Goal: Transaction & Acquisition: Download file/media

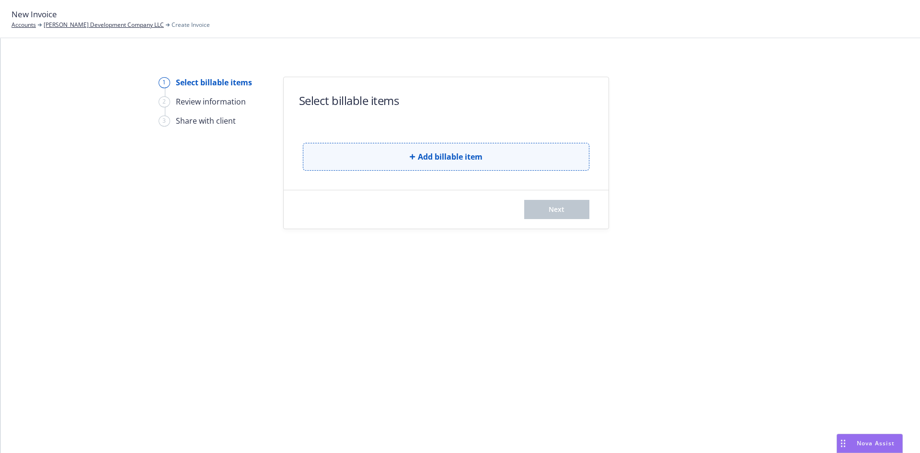
click at [410, 158] on icon "button" at bounding box center [413, 157] width 6 height 6
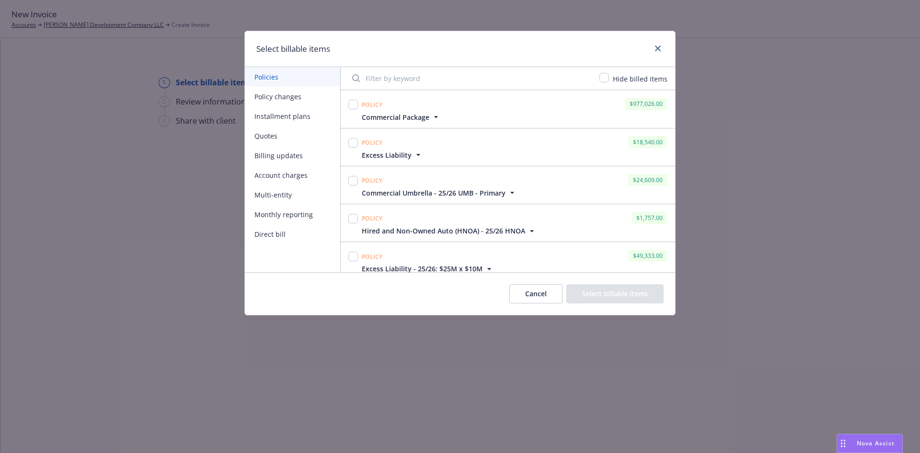
click at [433, 114] on icon "button" at bounding box center [436, 117] width 10 height 10
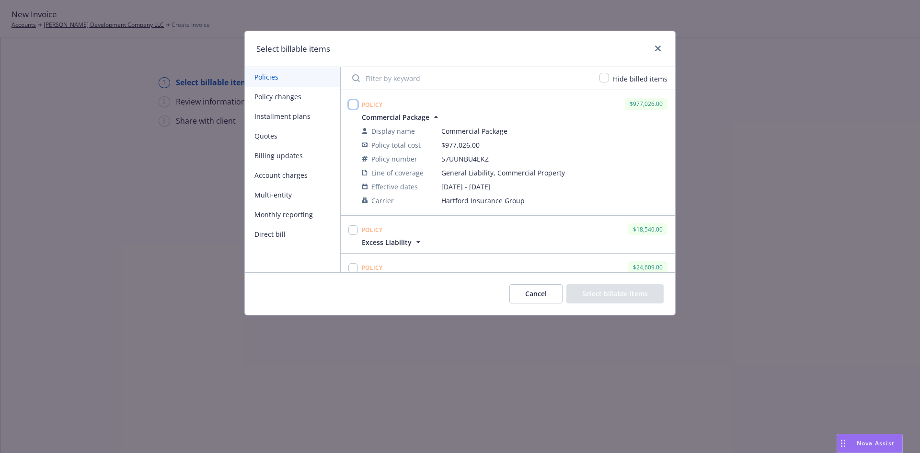
click at [352, 101] on input "checkbox" at bounding box center [353, 105] width 10 height 10
checkbox input "true"
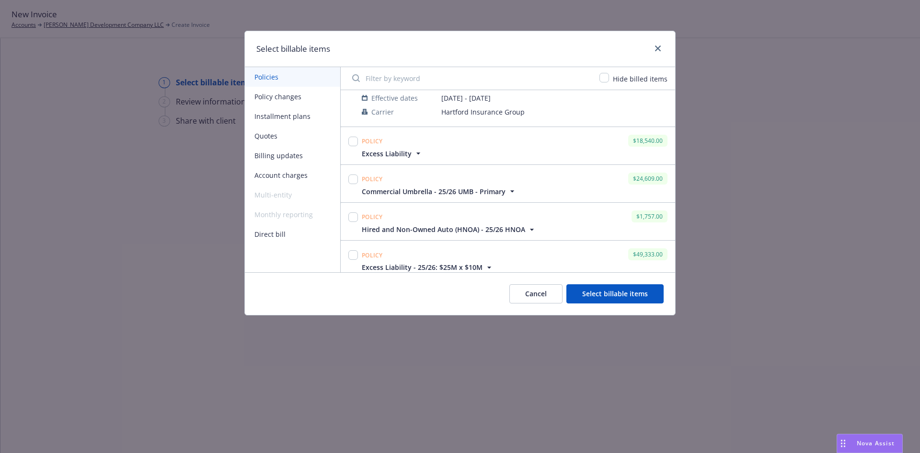
scroll to position [96, 0]
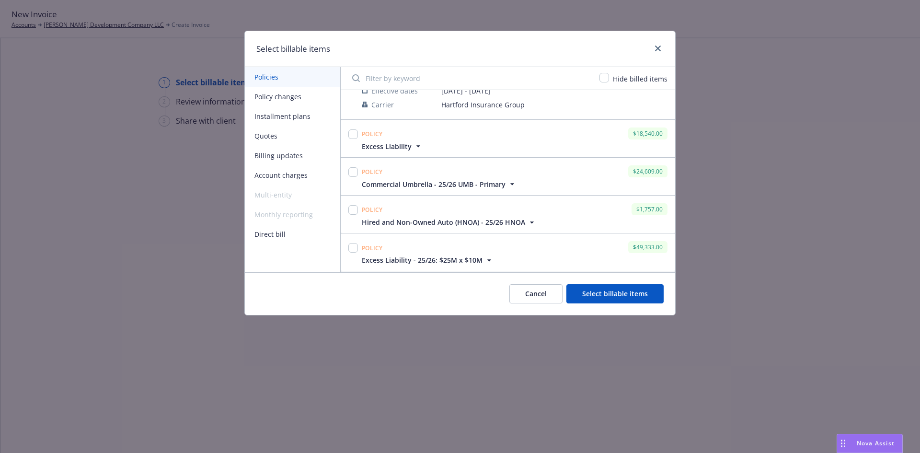
click at [413, 147] on icon "button" at bounding box center [418, 146] width 10 height 10
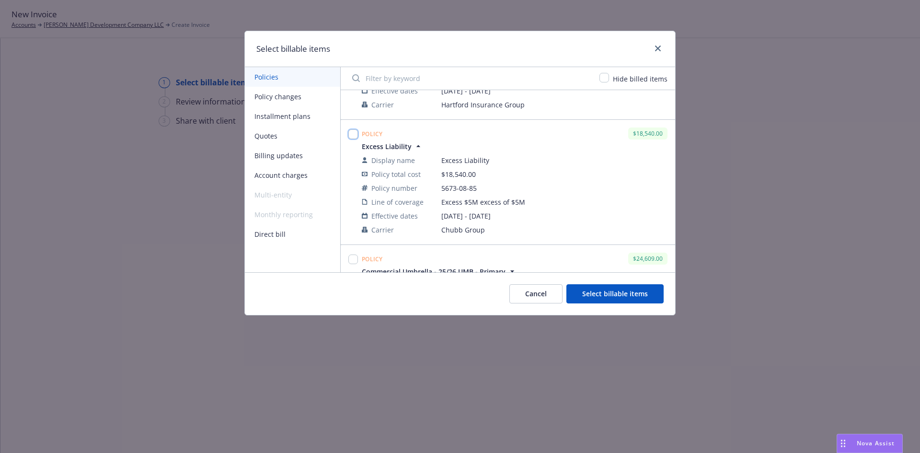
drag, startPoint x: 354, startPoint y: 131, endPoint x: 366, endPoint y: 147, distance: 19.5
click at [354, 132] on input "checkbox" at bounding box center [353, 134] width 10 height 10
checkbox input "true"
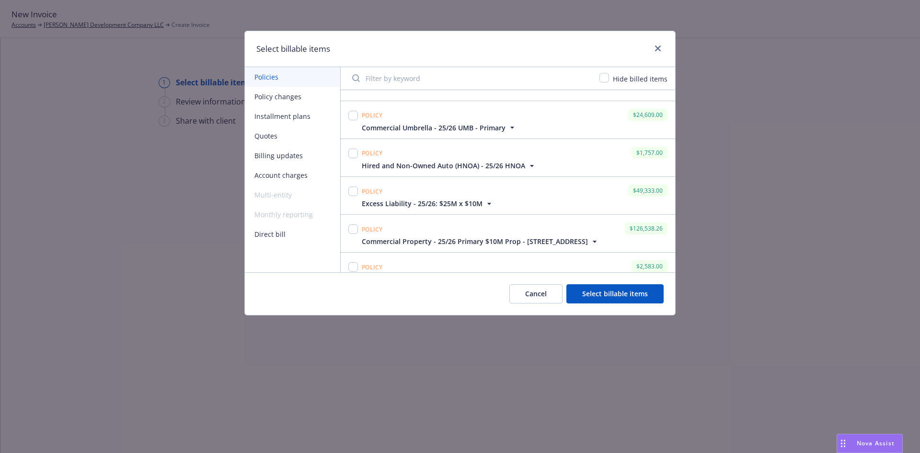
scroll to position [192, 0]
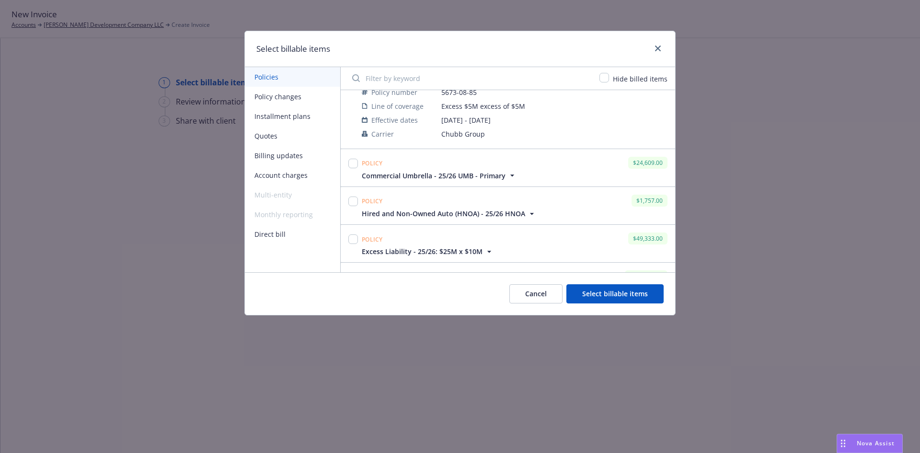
click at [509, 172] on icon "button" at bounding box center [512, 176] width 10 height 10
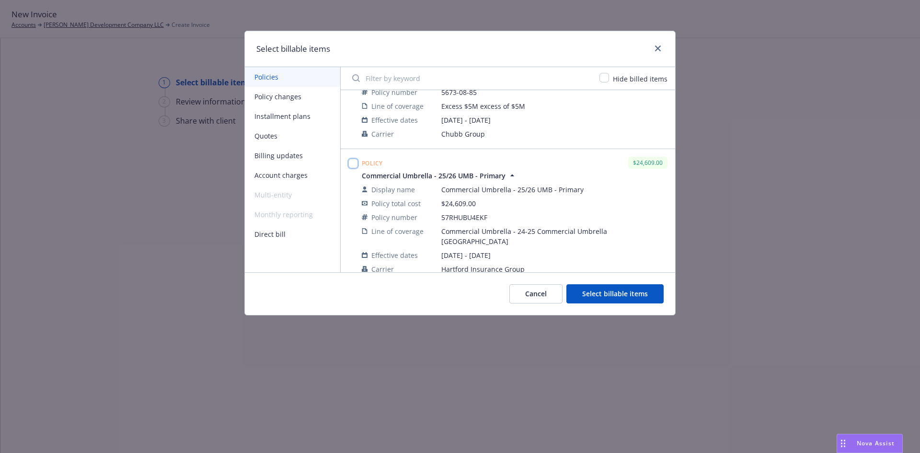
click at [353, 164] on input "checkbox" at bounding box center [353, 164] width 10 height 10
checkbox input "true"
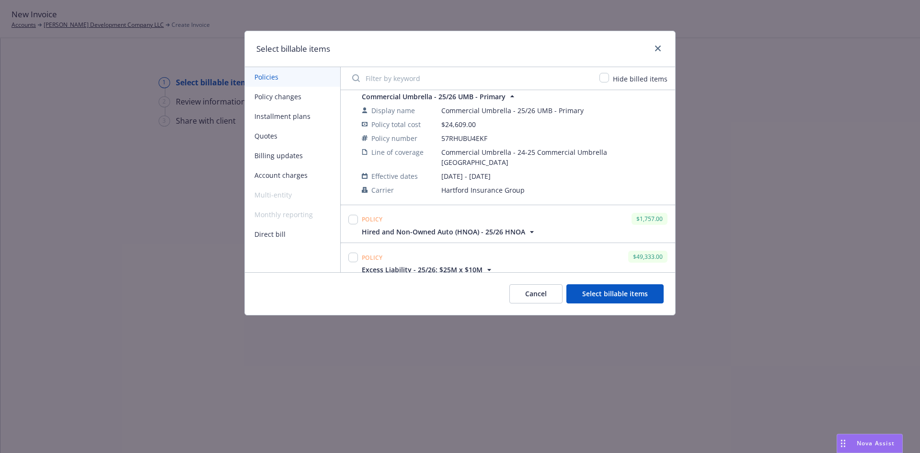
scroll to position [287, 0]
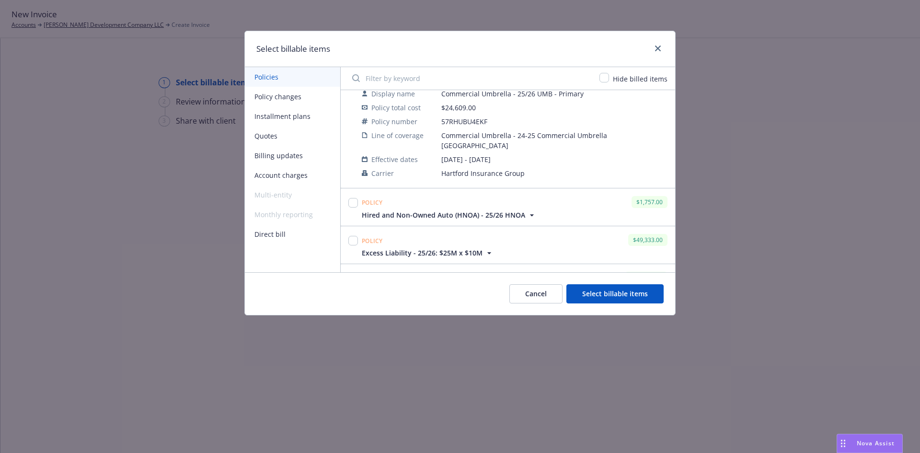
click at [528, 210] on icon "button" at bounding box center [532, 215] width 10 height 10
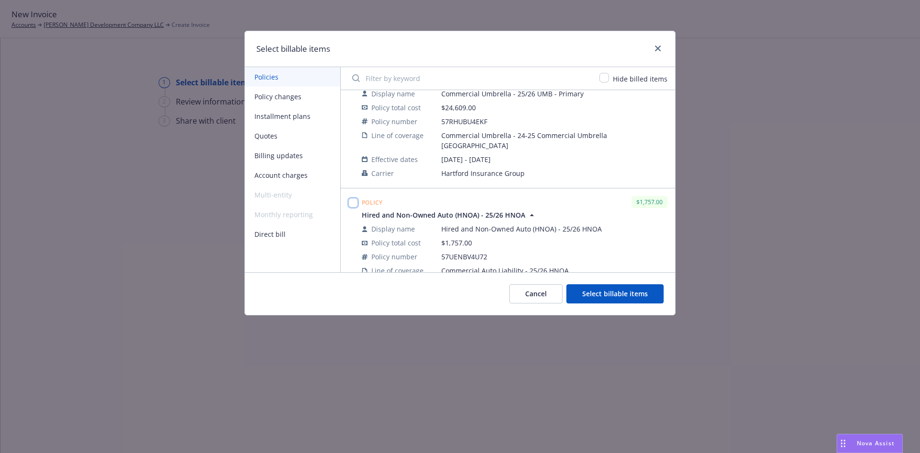
click at [349, 198] on input "checkbox" at bounding box center [353, 203] width 10 height 10
checkbox input "true"
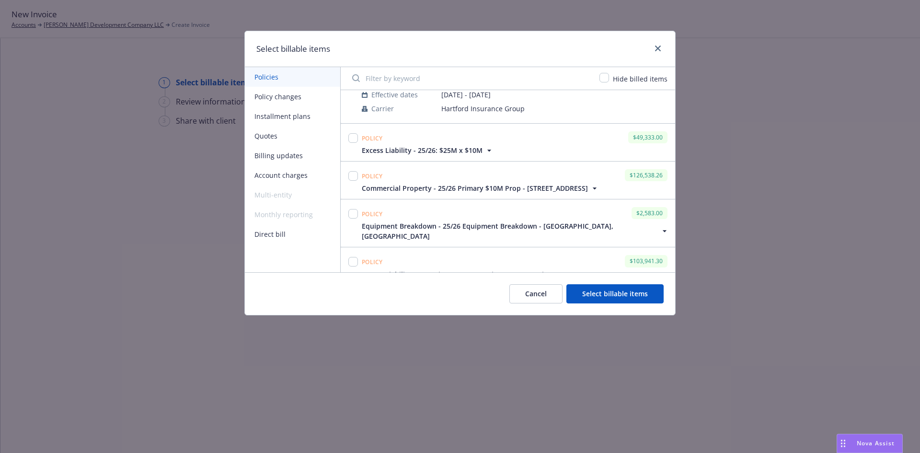
scroll to position [479, 0]
click at [484, 144] on icon "button" at bounding box center [489, 149] width 10 height 10
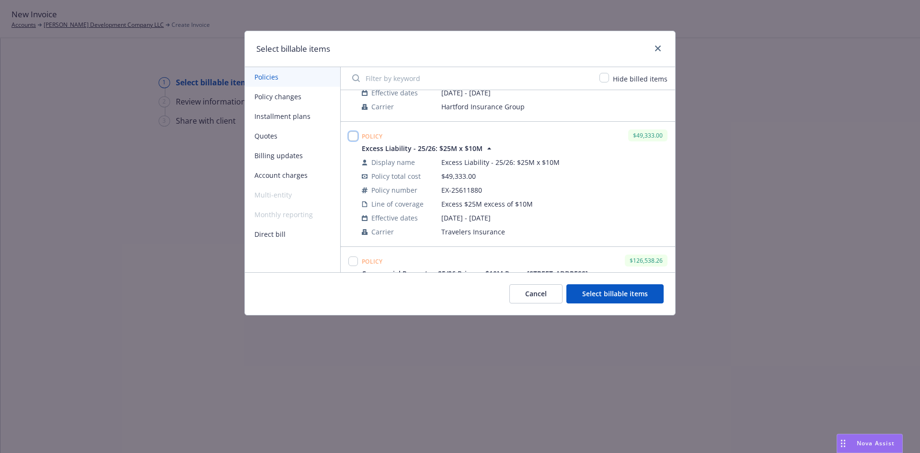
click at [354, 131] on input "checkbox" at bounding box center [353, 136] width 10 height 10
checkbox input "true"
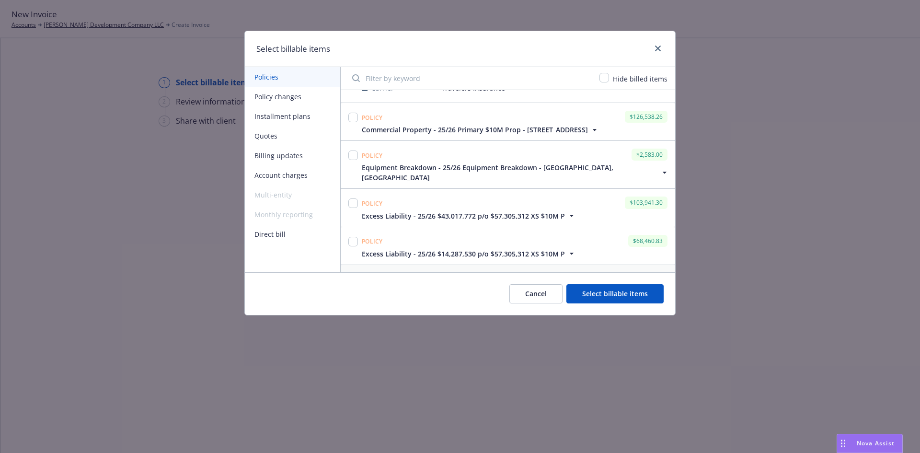
scroll to position [575, 0]
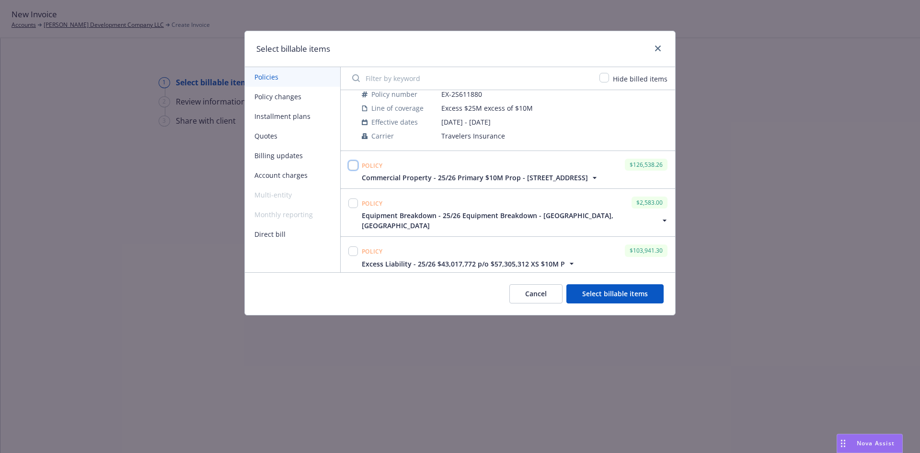
click at [353, 160] on input "checkbox" at bounding box center [353, 165] width 10 height 10
checkbox input "true"
click at [354, 198] on input "checkbox" at bounding box center [353, 203] width 10 height 10
checkbox input "true"
click at [349, 246] on input "checkbox" at bounding box center [353, 251] width 10 height 10
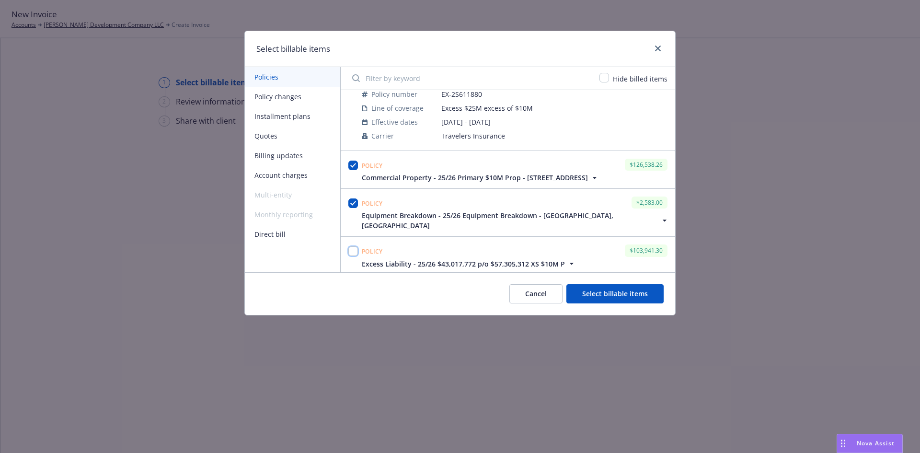
checkbox input "true"
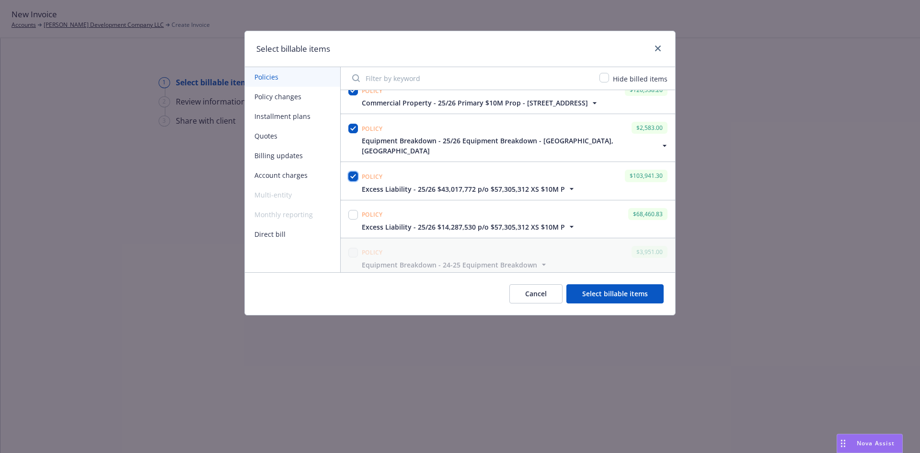
scroll to position [671, 0]
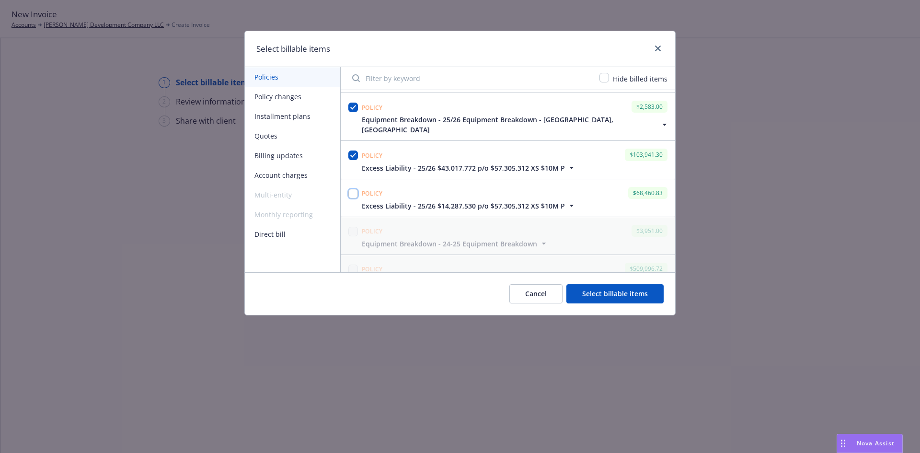
click at [350, 189] on input "checkbox" at bounding box center [353, 194] width 10 height 10
checkbox input "true"
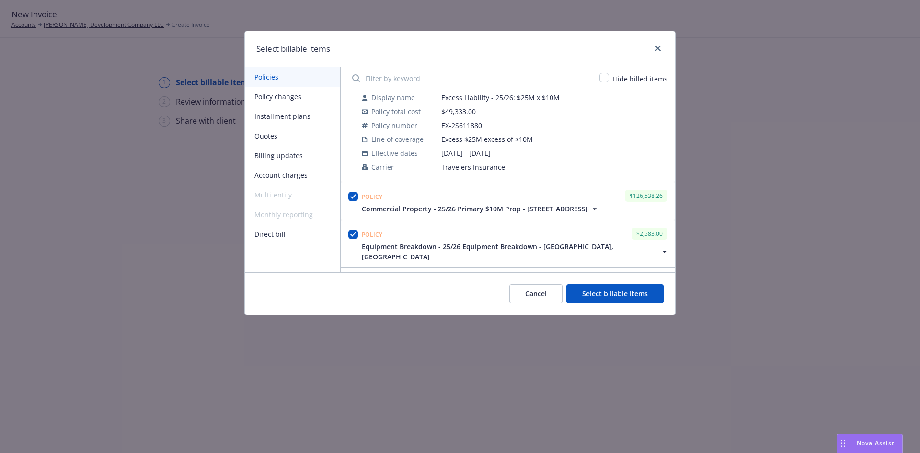
scroll to position [527, 0]
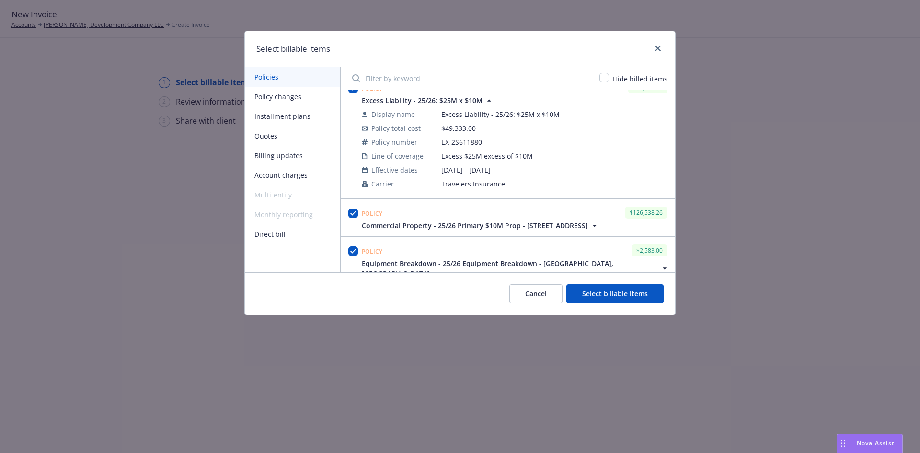
click at [612, 294] on button "Select billable items" at bounding box center [614, 293] width 97 height 19
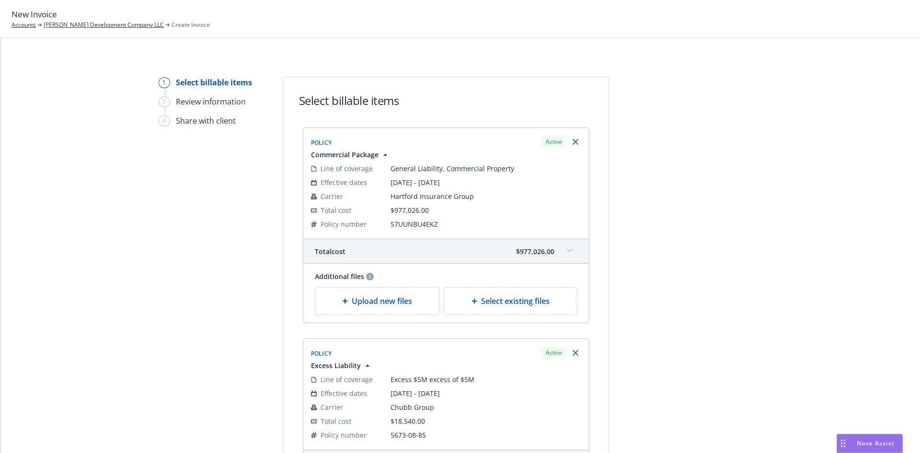
click at [490, 303] on span "Select existing files" at bounding box center [515, 300] width 68 height 11
select select "Invoice - Third Party"
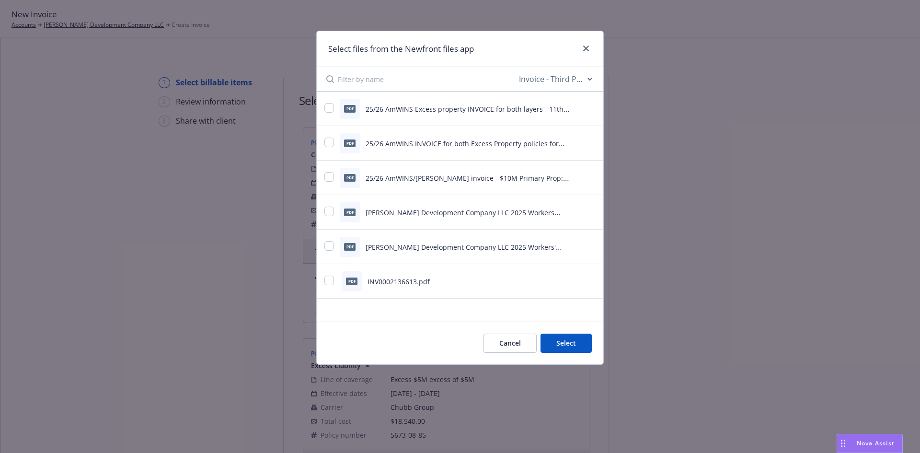
click at [723, 207] on div "Select files from the Newfront files app All file types Agreements Allocations …" at bounding box center [460, 226] width 920 height 453
click at [518, 349] on button "Cancel" at bounding box center [509, 342] width 53 height 19
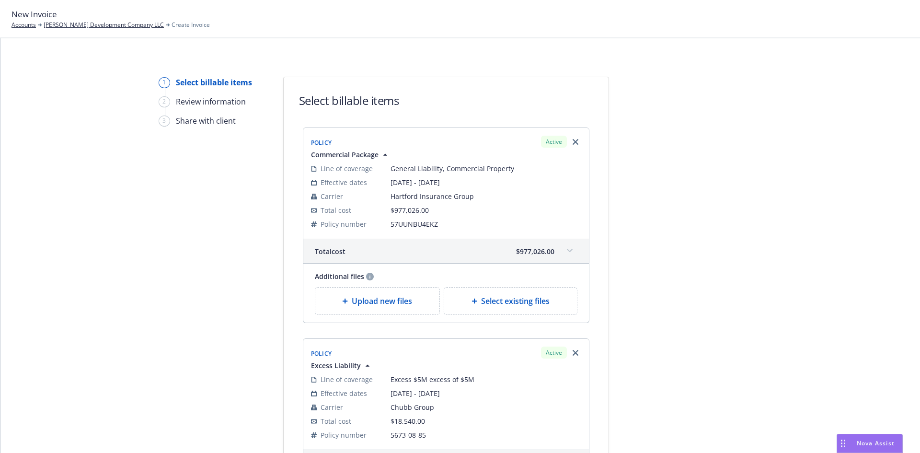
click at [490, 301] on span "Select existing files" at bounding box center [515, 300] width 68 height 11
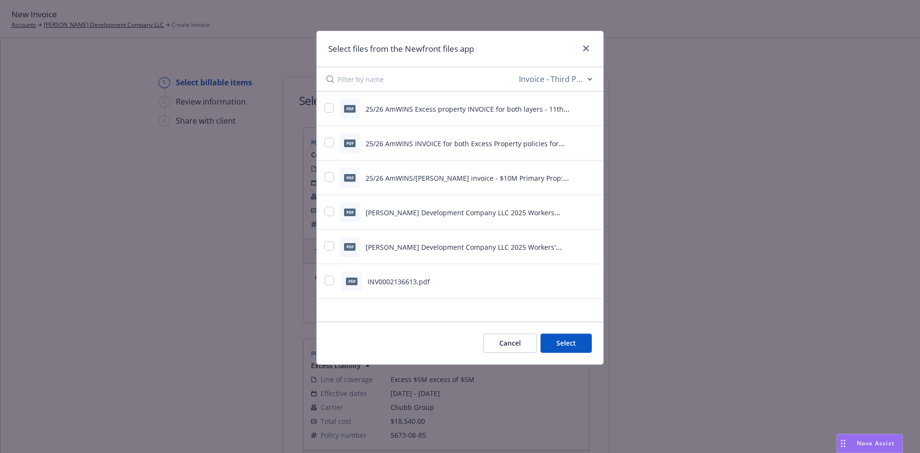
click at [412, 76] on input at bounding box center [427, 79] width 179 height 24
click at [584, 75] on select "All file types Agreements Allocations Annual Service Cycle - Financial snapshot…" at bounding box center [555, 78] width 77 height 19
select select "Binder"
click at [517, 69] on select "All file types Agreements Allocations Annual Service Cycle - Financial snapshot…" at bounding box center [555, 78] width 77 height 19
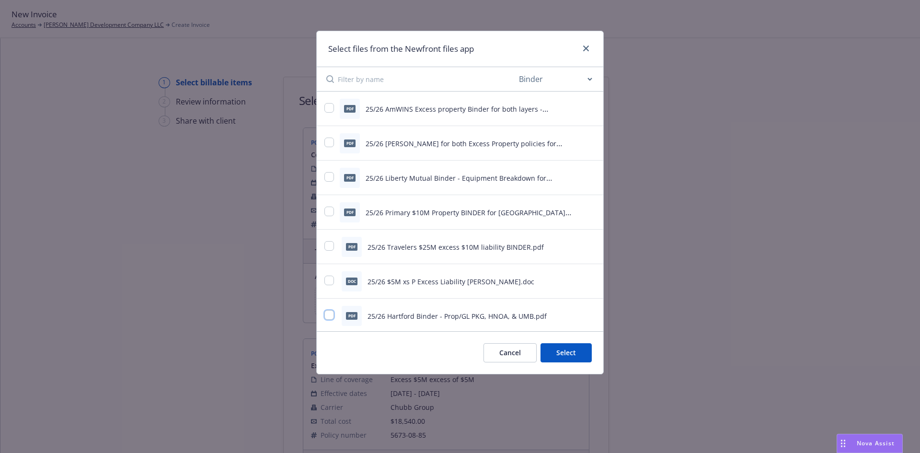
drag, startPoint x: 328, startPoint y: 315, endPoint x: 418, endPoint y: 320, distance: 90.7
click at [329, 315] on input "checkbox" at bounding box center [329, 315] width 10 height 10
checkbox input "true"
click at [561, 350] on button "Select 1 file" at bounding box center [557, 352] width 69 height 19
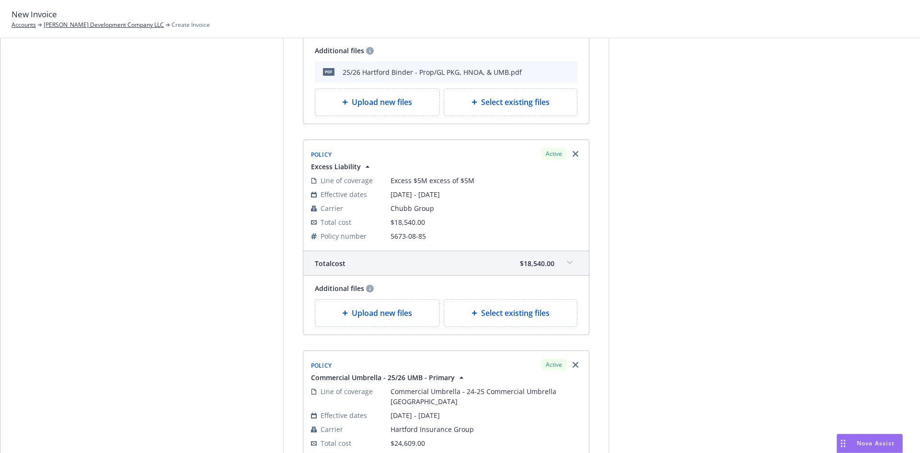
scroll to position [287, 0]
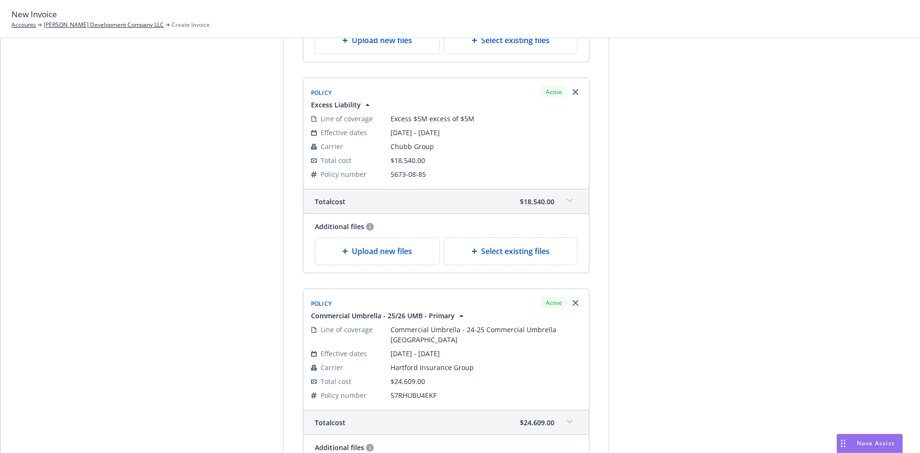
click at [516, 248] on span "Select existing files" at bounding box center [515, 250] width 68 height 11
select select "Invoice - Third Party"
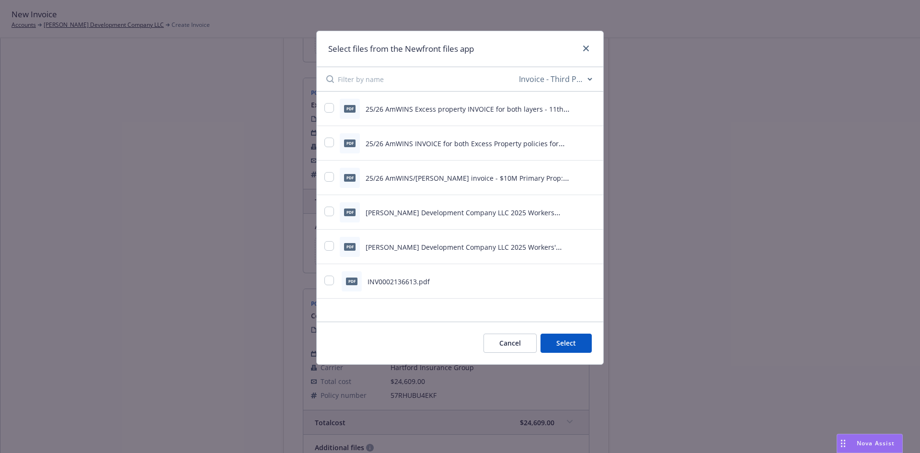
click at [591, 80] on select "All file types Agreements Allocations Annual Service Cycle - Financial snapshot…" at bounding box center [555, 78] width 77 height 19
select select
click at [517, 69] on select "All file types Agreements Allocations Annual Service Cycle - Financial snapshot…" at bounding box center [555, 78] width 77 height 19
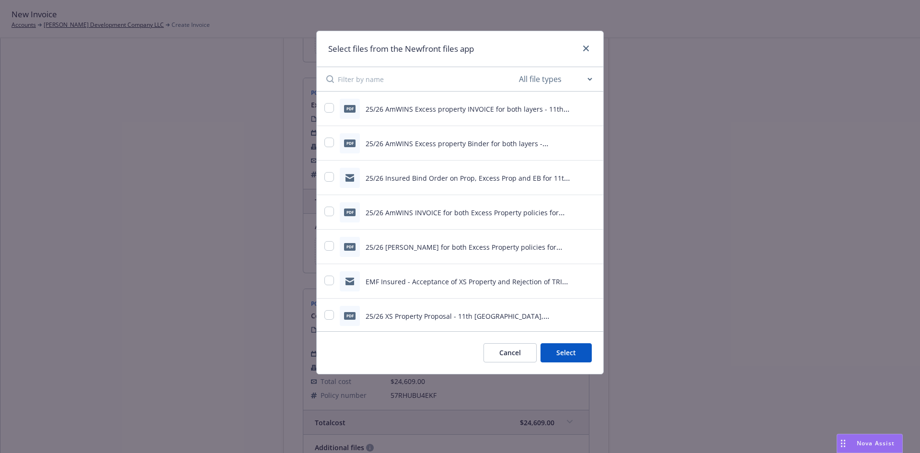
click at [449, 80] on input at bounding box center [427, 79] width 179 height 24
type input "chubb"
click at [327, 140] on input "checkbox" at bounding box center [329, 142] width 10 height 10
checkbox input "true"
click at [566, 355] on button "Select 1 file" at bounding box center [557, 352] width 69 height 19
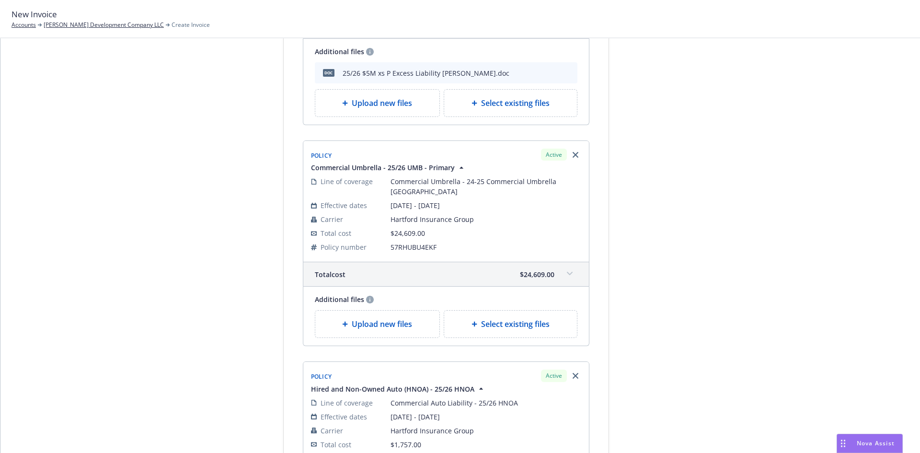
scroll to position [479, 0]
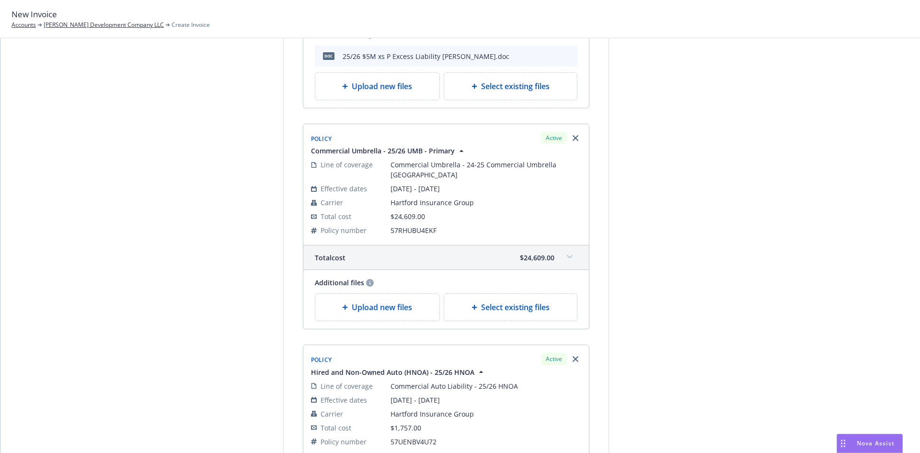
click at [497, 304] on div "Select existing files" at bounding box center [510, 307] width 133 height 27
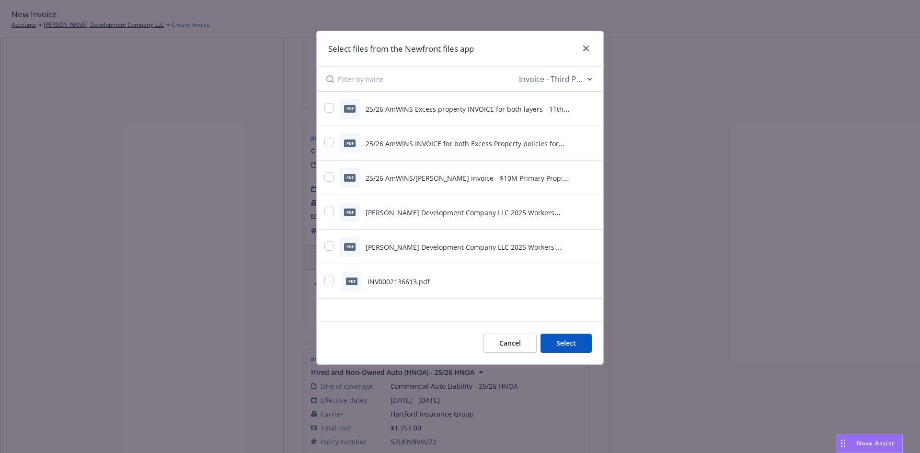
click at [589, 77] on select "All file types Agreements Allocations Annual Service Cycle - Financial snapshot…" at bounding box center [555, 78] width 77 height 19
select select "Binder"
click at [517, 69] on select "All file types Agreements Allocations Annual Service Cycle - Financial snapshot…" at bounding box center [555, 78] width 77 height 19
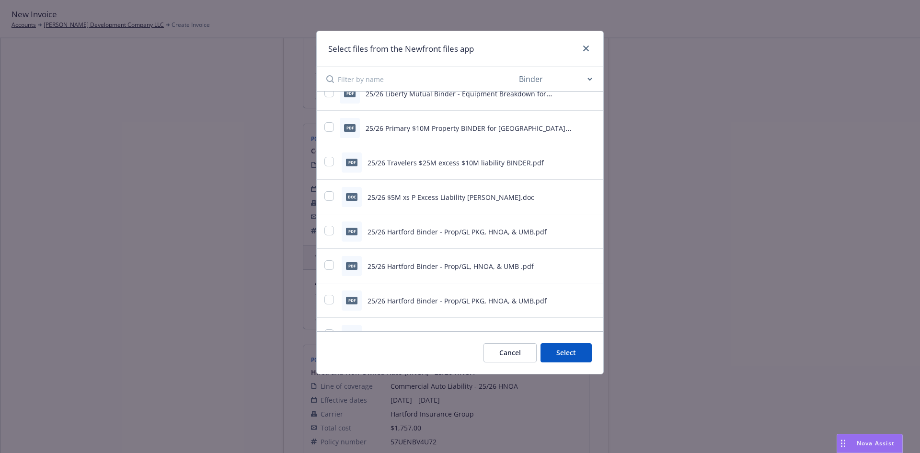
scroll to position [96, 0]
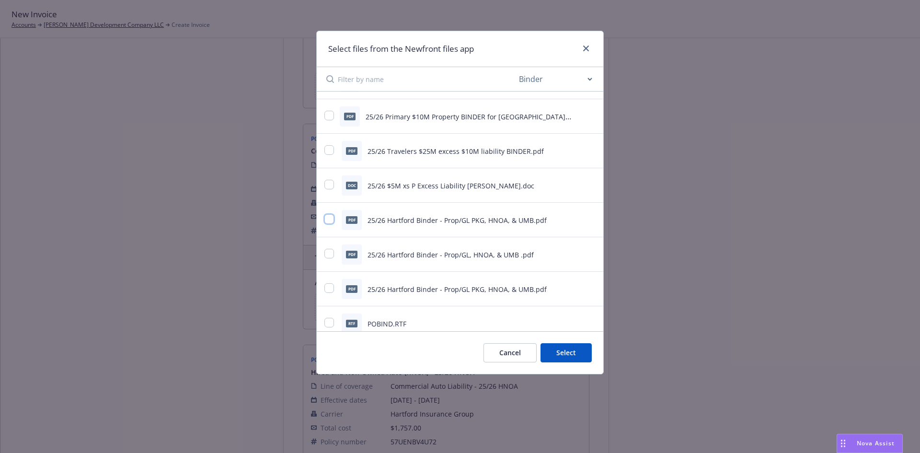
click at [327, 218] on input "checkbox" at bounding box center [329, 219] width 10 height 10
checkbox input "true"
click at [556, 350] on button "Select 1 file" at bounding box center [557, 352] width 69 height 19
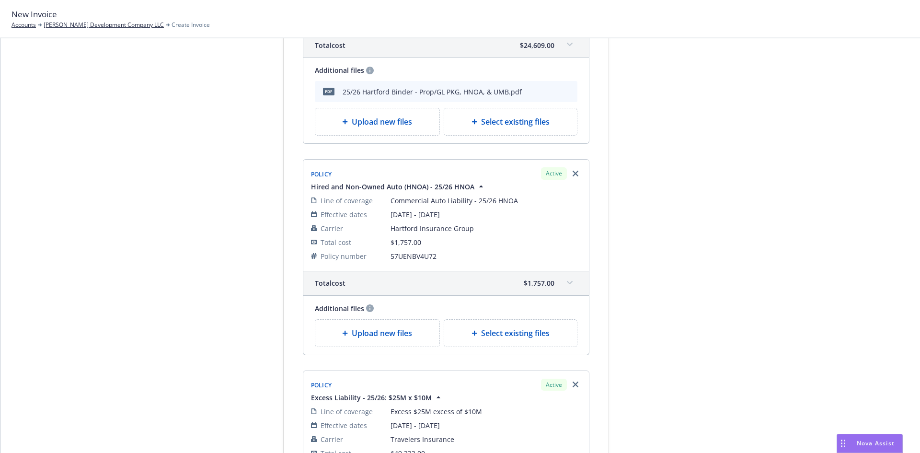
scroll to position [718, 0]
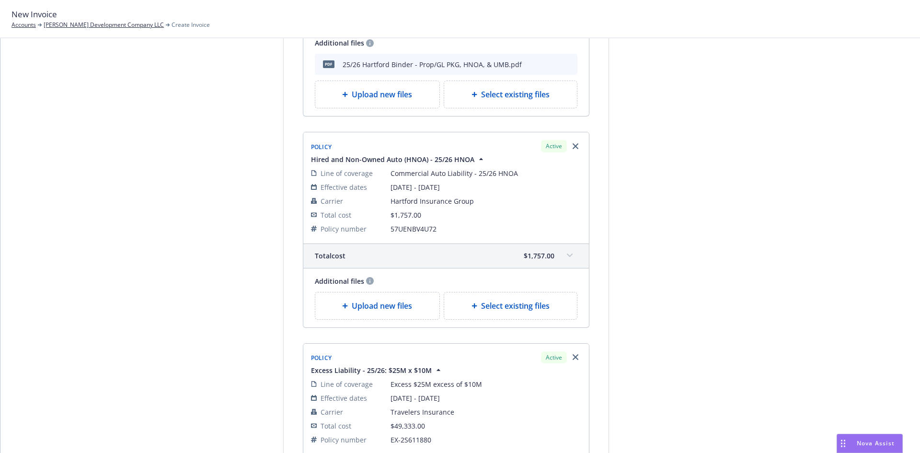
click at [538, 308] on div "Select existing files" at bounding box center [510, 305] width 133 height 27
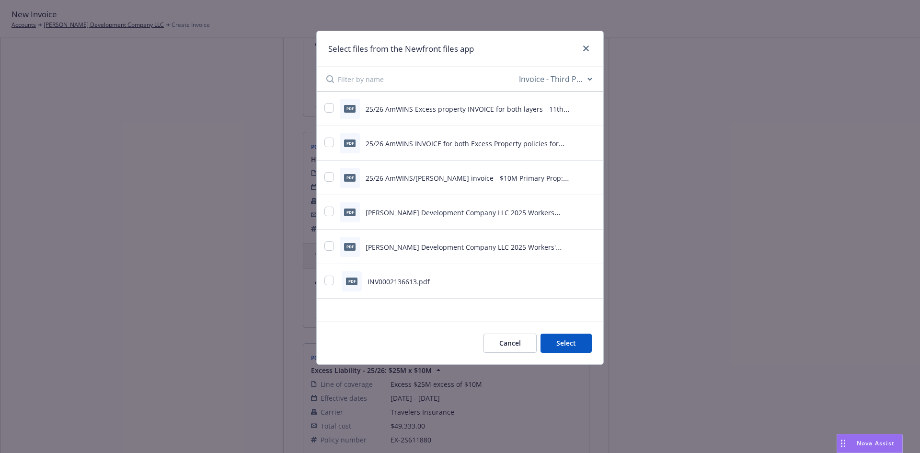
click at [578, 80] on select "All file types Agreements Allocations Annual Service Cycle - Financial snapshot…" at bounding box center [555, 78] width 77 height 19
select select "Binder"
click at [517, 69] on select "All file types Agreements Allocations Annual Service Cycle - Financial snapshot…" at bounding box center [555, 78] width 77 height 19
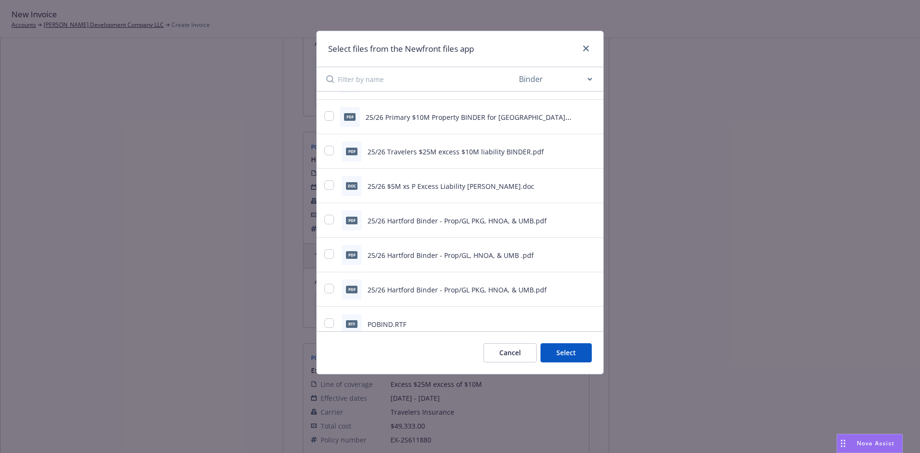
scroll to position [96, 0]
click at [335, 222] on div at bounding box center [329, 219] width 11 height 11
click at [331, 219] on input "checkbox" at bounding box center [329, 219] width 10 height 10
checkbox input "true"
click at [555, 353] on button "Select 1 file" at bounding box center [557, 352] width 69 height 19
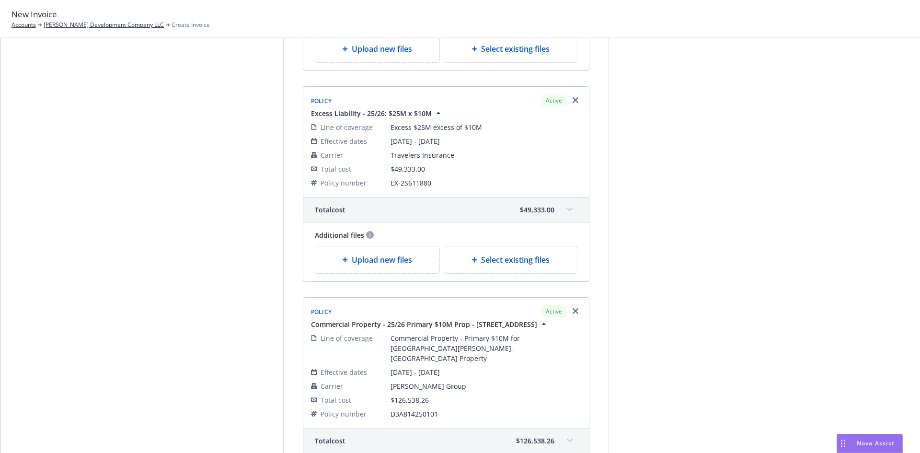
scroll to position [1006, 0]
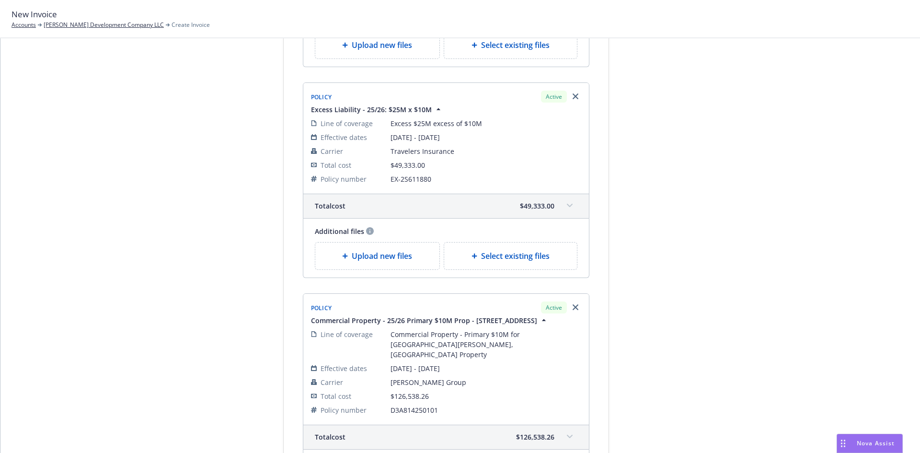
click at [526, 250] on span "Select existing files" at bounding box center [515, 255] width 68 height 11
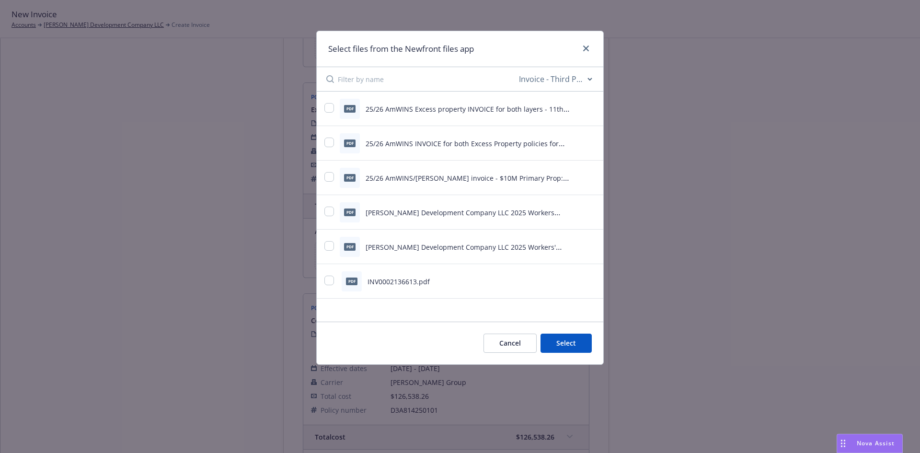
click at [585, 81] on select "All file types Agreements Allocations Annual Service Cycle - Financial snapshot…" at bounding box center [555, 78] width 77 height 19
select select "Binder"
click at [517, 69] on select "All file types Agreements Allocations Annual Service Cycle - Financial snapshot…" at bounding box center [555, 78] width 77 height 19
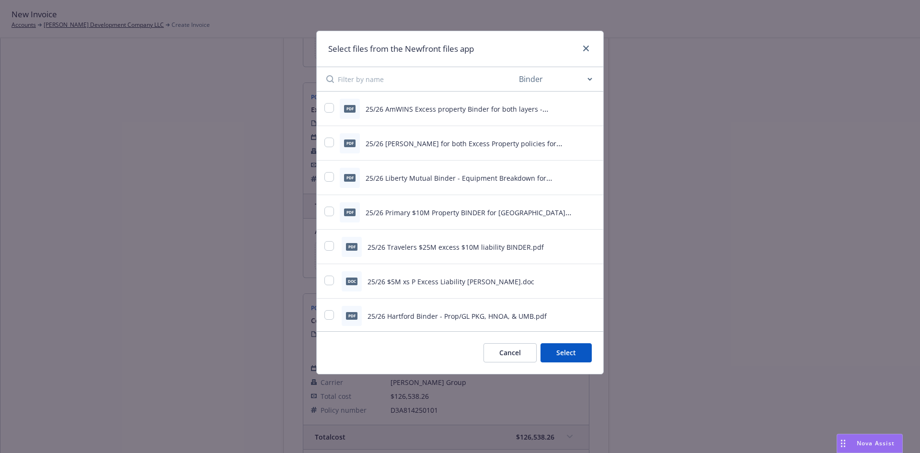
click at [430, 85] on input at bounding box center [427, 79] width 179 height 24
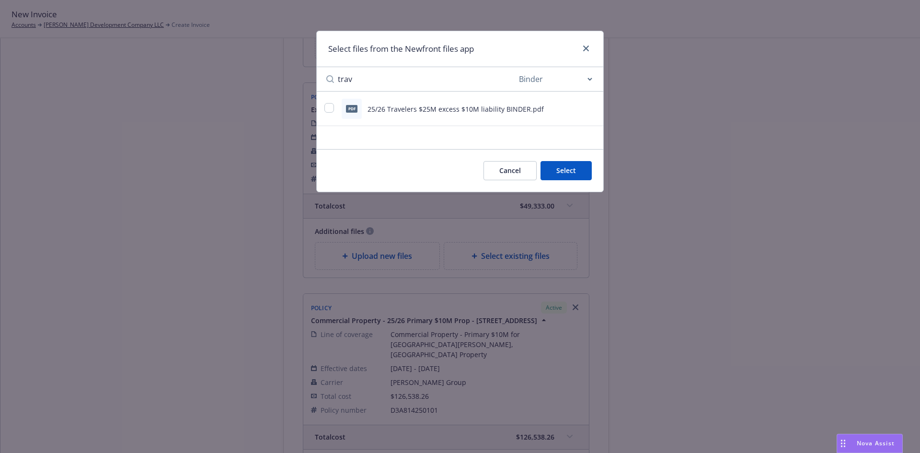
type input "trav"
click at [331, 107] on input "checkbox" at bounding box center [329, 108] width 10 height 10
checkbox input "true"
click at [555, 166] on button "Select 1 file" at bounding box center [557, 170] width 69 height 19
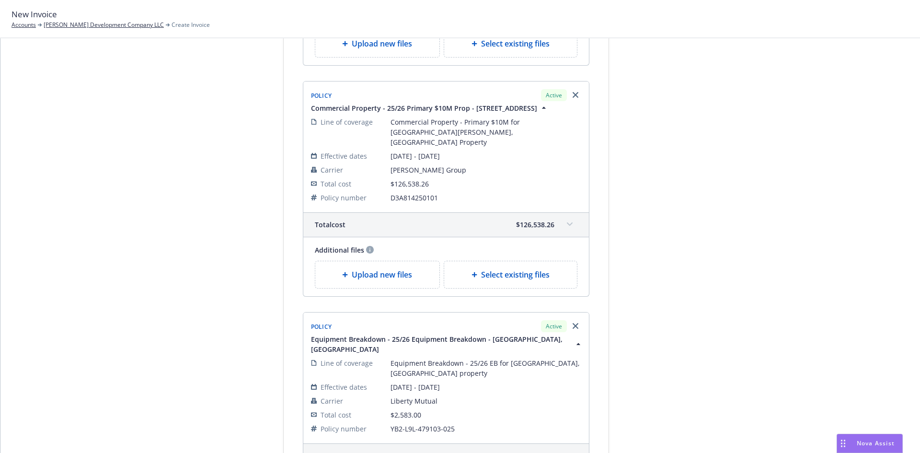
scroll to position [1245, 0]
click at [547, 268] on div "Select existing files" at bounding box center [510, 273] width 117 height 11
select select "Invoice - Third Party"
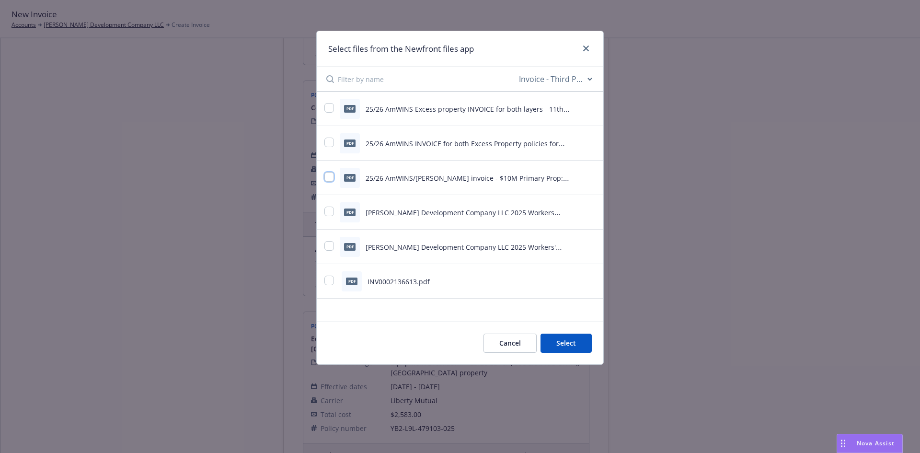
click at [324, 173] on input "checkbox" at bounding box center [329, 177] width 10 height 10
checkbox input "true"
click at [557, 339] on button "Select 1 file" at bounding box center [557, 342] width 69 height 19
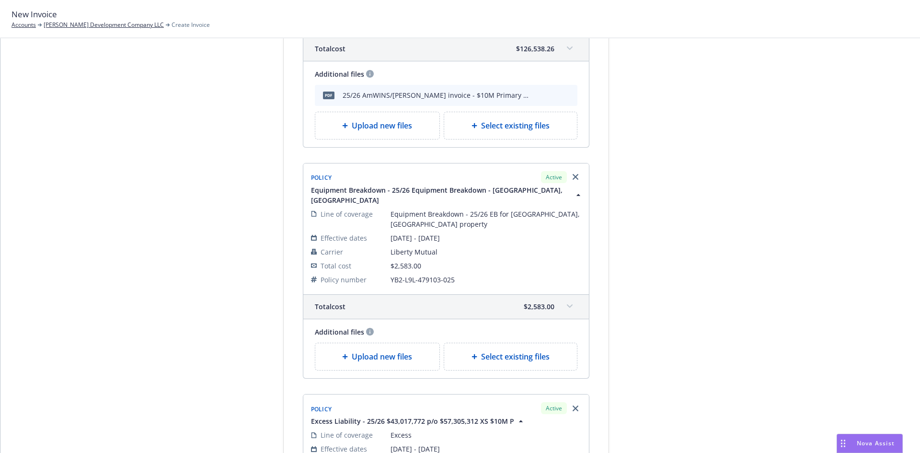
scroll to position [1437, 0]
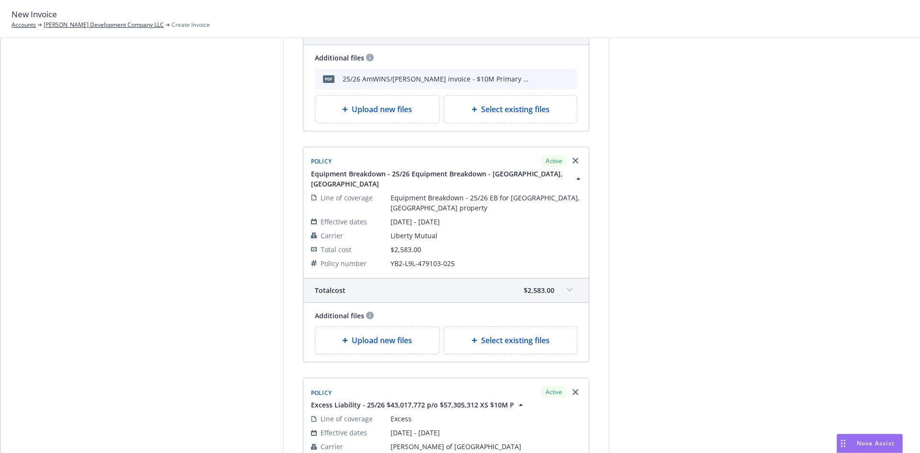
click at [538, 334] on span "Select existing files" at bounding box center [515, 339] width 68 height 11
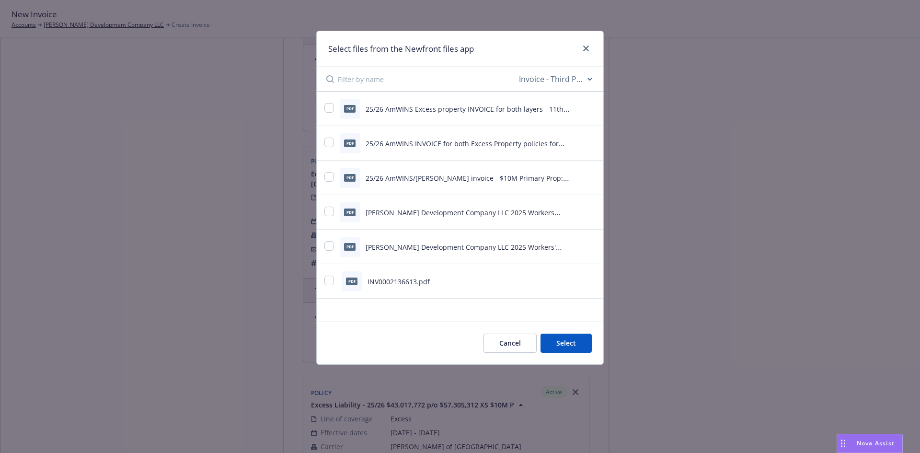
click at [586, 79] on select "All file types Agreements Allocations Annual Service Cycle - Financial snapshot…" at bounding box center [555, 78] width 77 height 19
select select "Binder"
click at [517, 69] on select "All file types Agreements Allocations Annual Service Cycle - Financial snapshot…" at bounding box center [555, 78] width 77 height 19
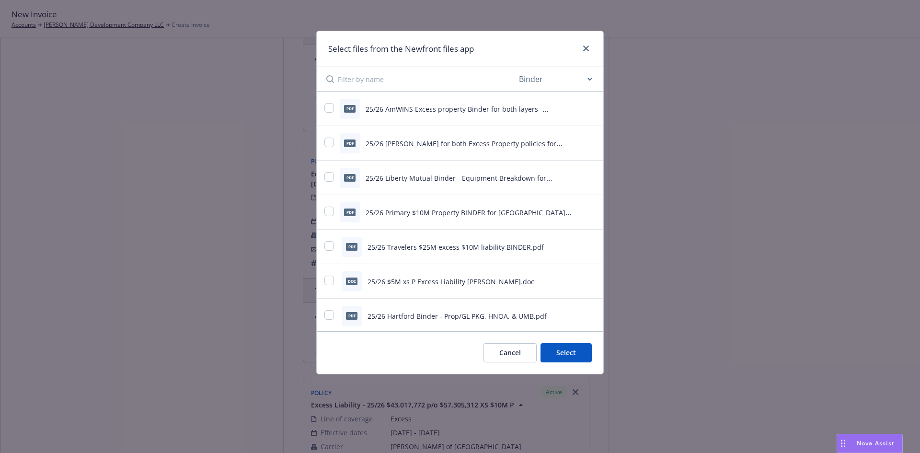
click at [423, 74] on input at bounding box center [427, 79] width 179 height 24
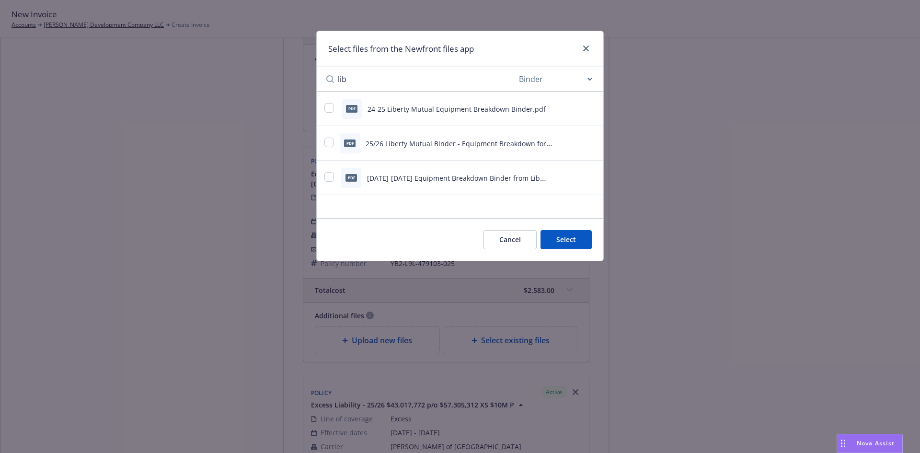
type input "lib"
click at [327, 107] on input "checkbox" at bounding box center [329, 108] width 10 height 10
checkbox input "false"
click at [330, 143] on input "checkbox" at bounding box center [329, 142] width 10 height 10
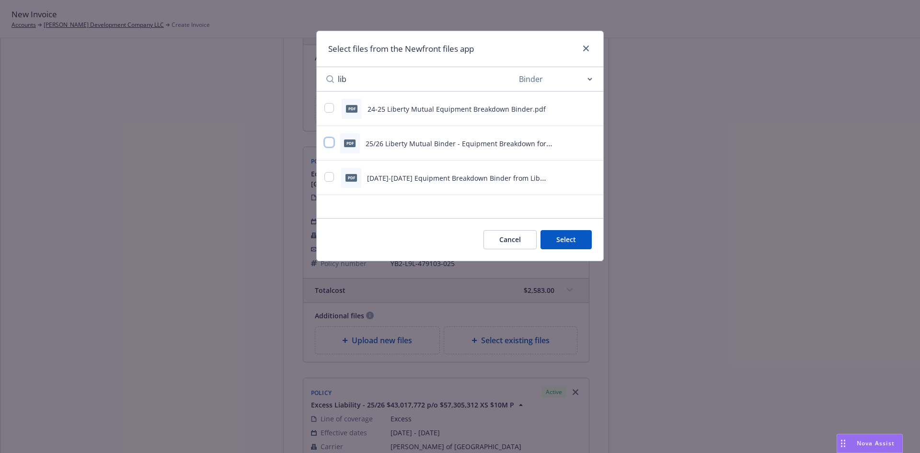
checkbox input "true"
click at [559, 239] on button "Select 1 file" at bounding box center [557, 239] width 69 height 19
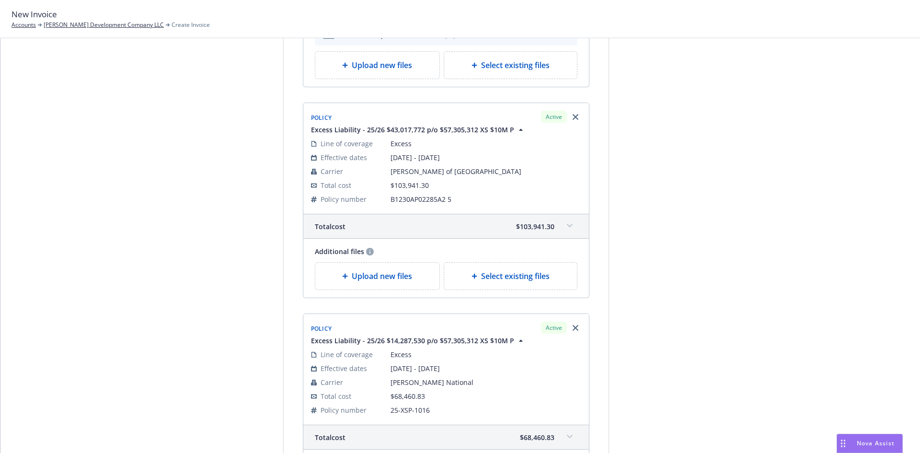
scroll to position [1724, 0]
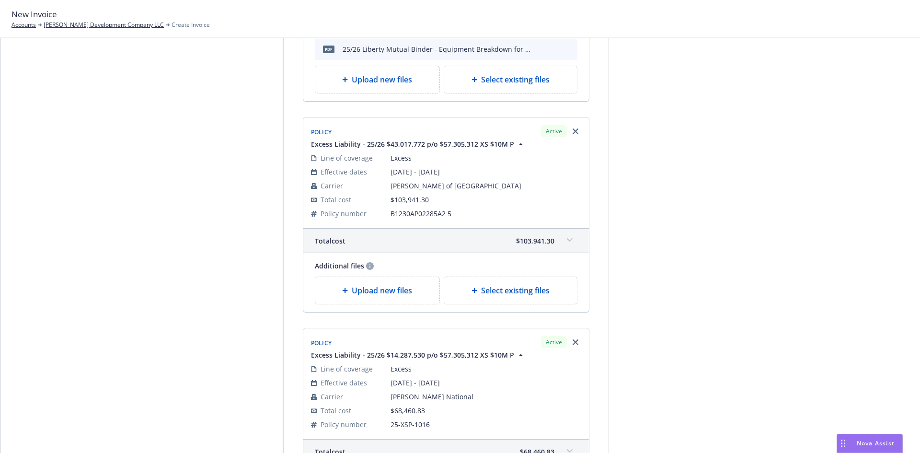
click at [513, 285] on span "Select existing files" at bounding box center [515, 290] width 68 height 11
select select "Invoice - Third Party"
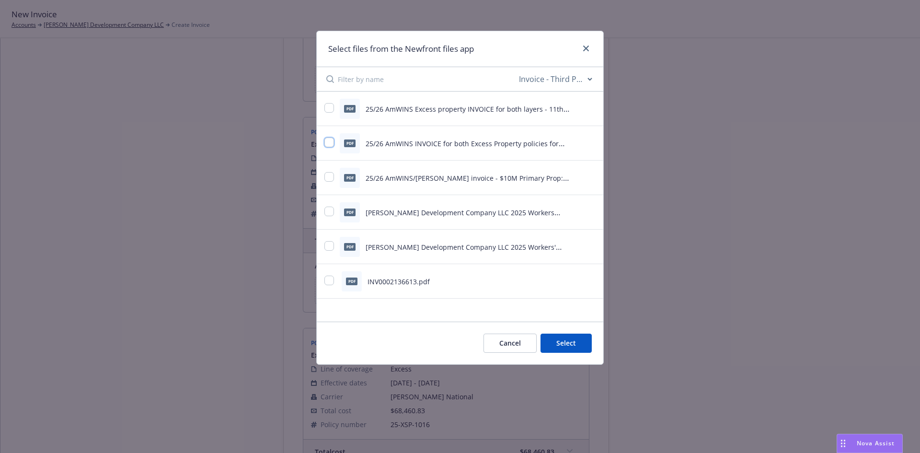
click at [325, 140] on input "checkbox" at bounding box center [329, 142] width 10 height 10
checkbox input "true"
click at [568, 348] on button "Select 1 file" at bounding box center [557, 342] width 69 height 19
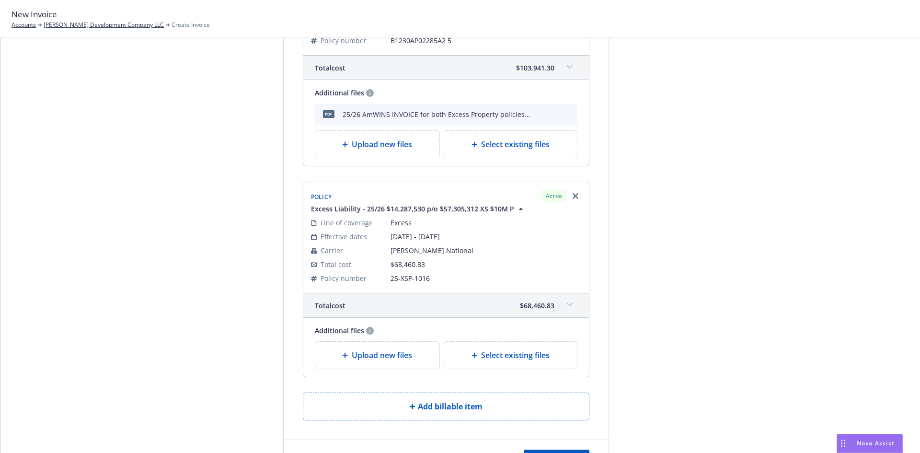
scroll to position [1921, 0]
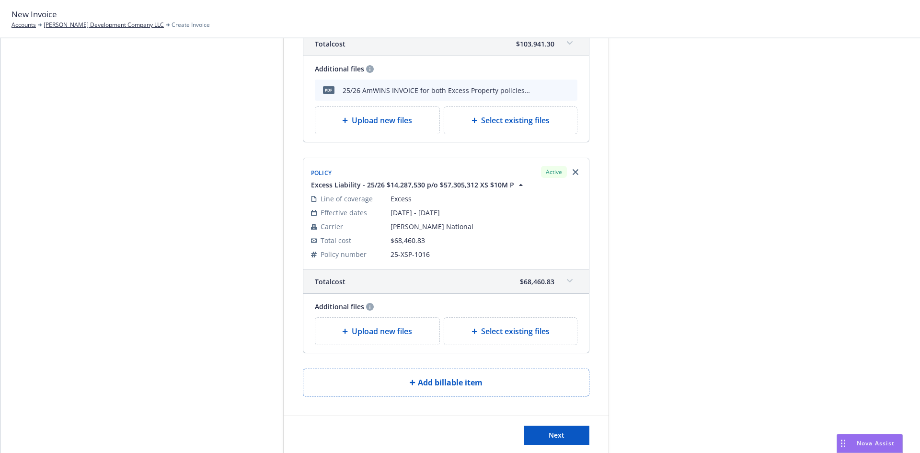
click at [524, 318] on div "Select existing files" at bounding box center [510, 331] width 133 height 27
select select "Invoice - Third Party"
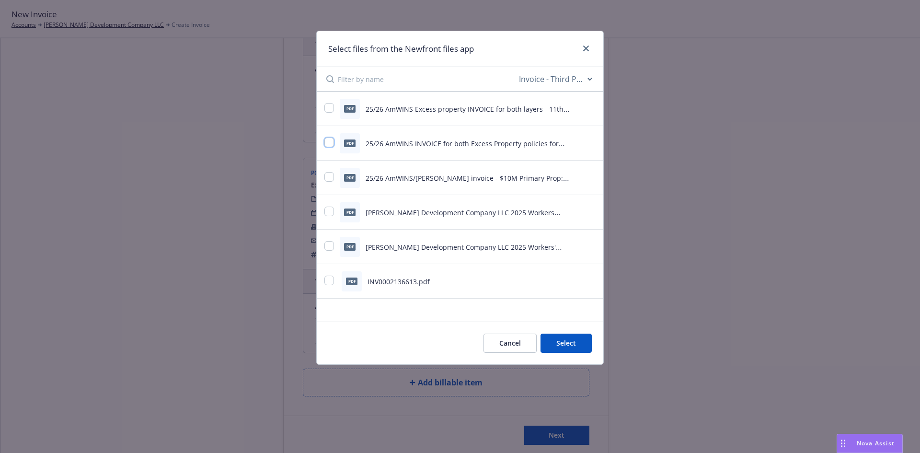
click at [328, 140] on input "checkbox" at bounding box center [329, 142] width 10 height 10
checkbox input "true"
click at [565, 349] on button "Select 1 file" at bounding box center [557, 342] width 69 height 19
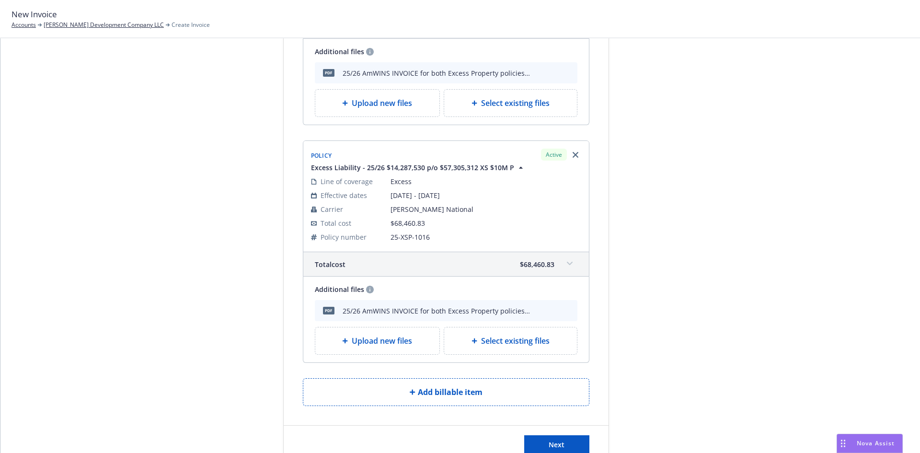
scroll to position [1948, 0]
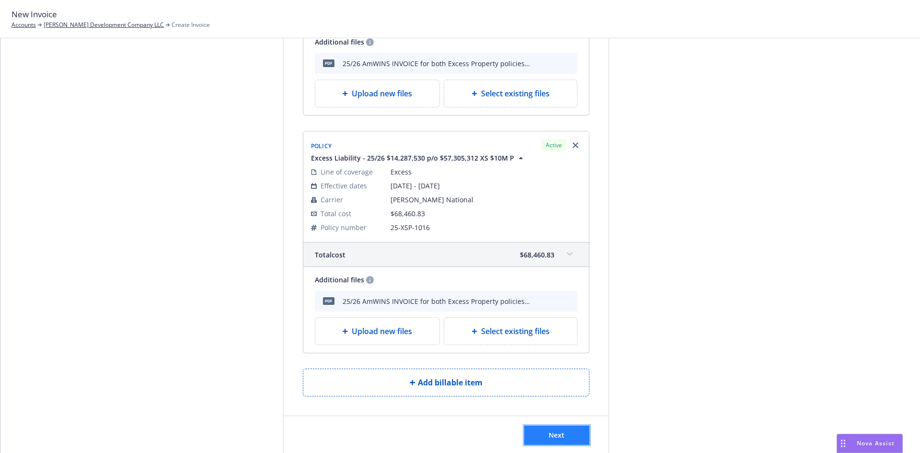
click at [554, 425] on button "Next" at bounding box center [556, 434] width 65 height 19
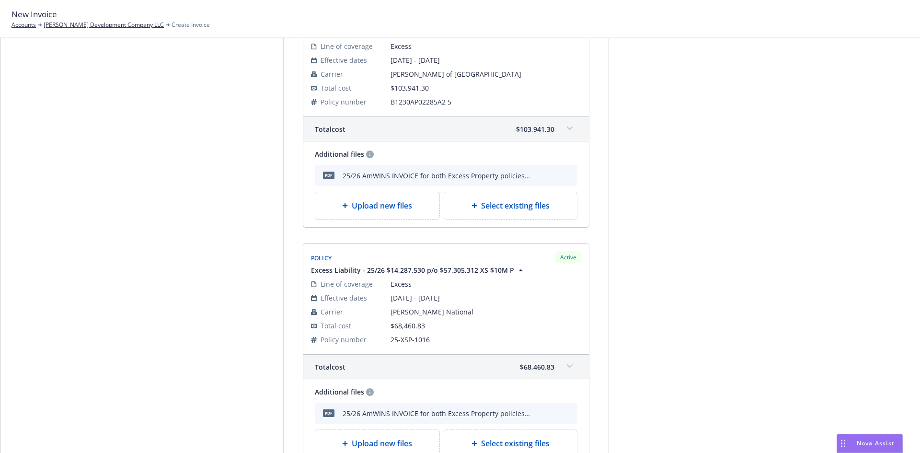
scroll to position [2066, 0]
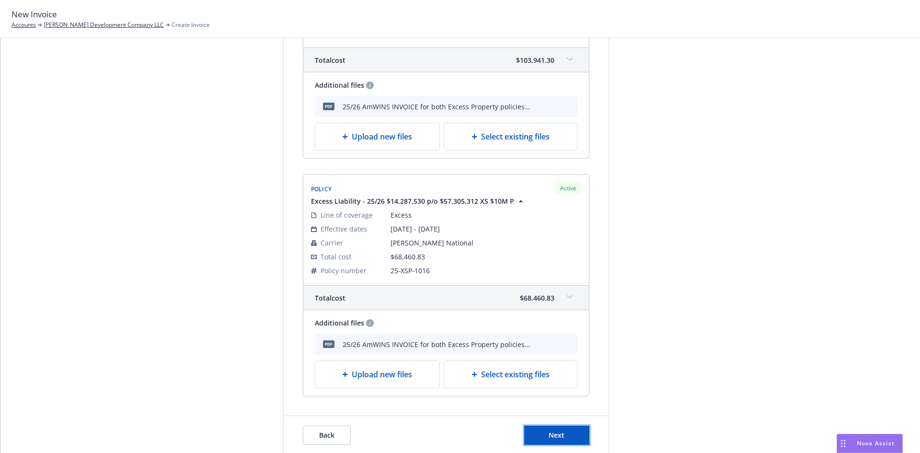
click at [568, 425] on button "Next" at bounding box center [556, 434] width 65 height 19
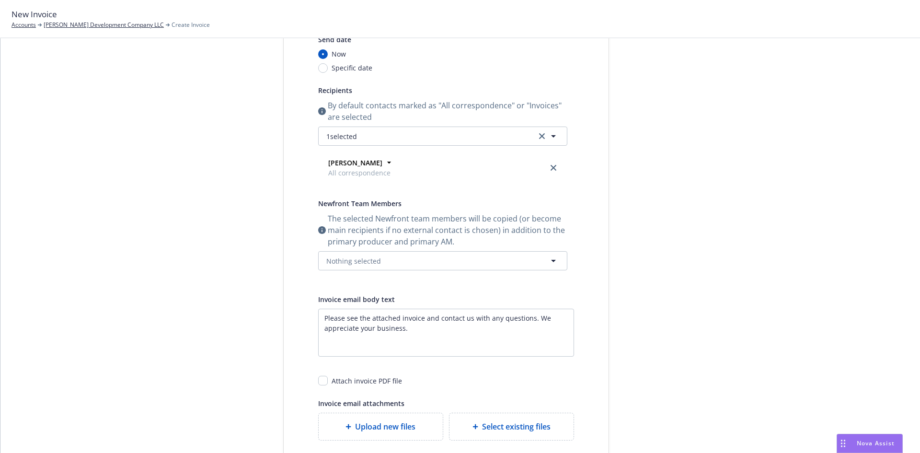
scroll to position [0, 0]
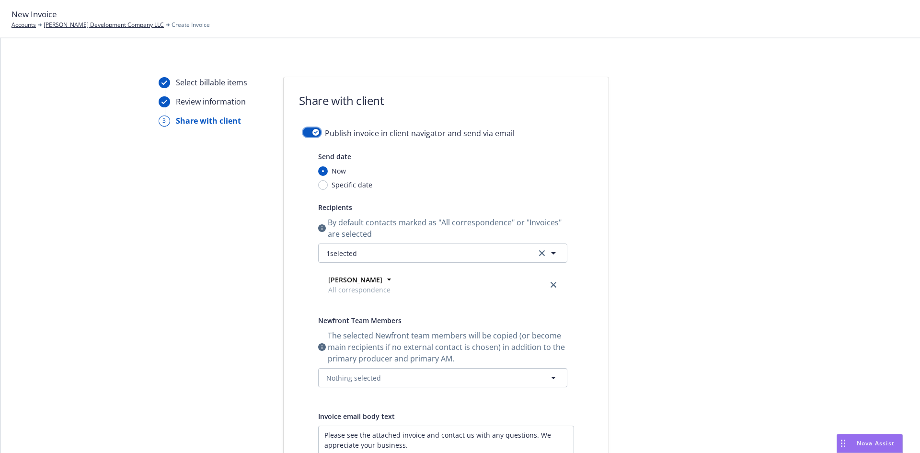
click at [312, 130] on div "button" at bounding box center [315, 132] width 7 height 7
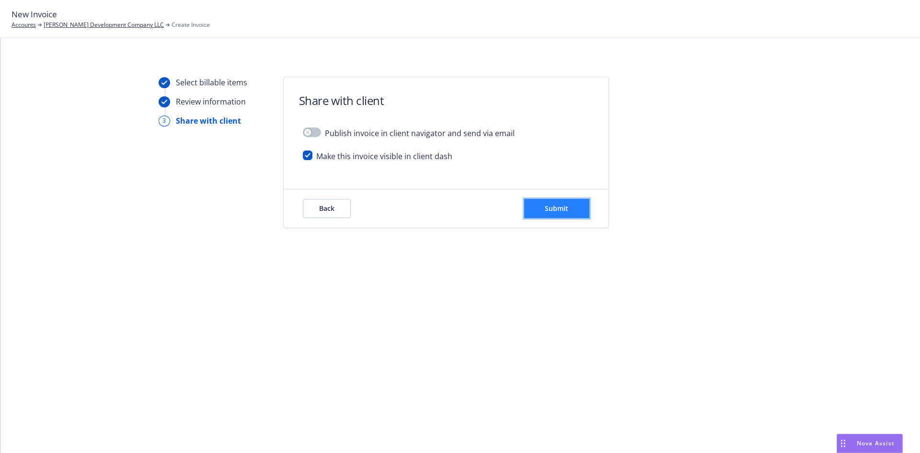
click at [543, 208] on button "Submit" at bounding box center [556, 208] width 65 height 19
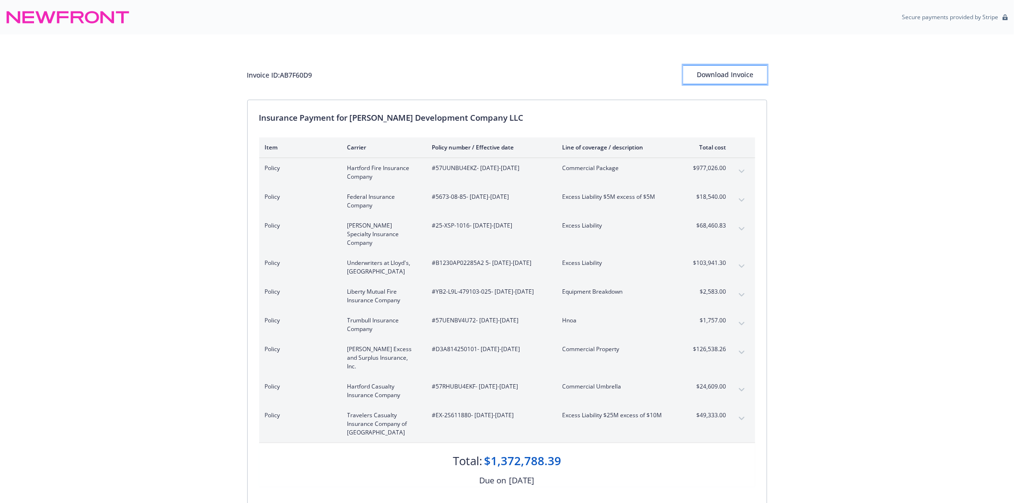
click at [734, 75] on div "Download Invoice" at bounding box center [725, 75] width 84 height 18
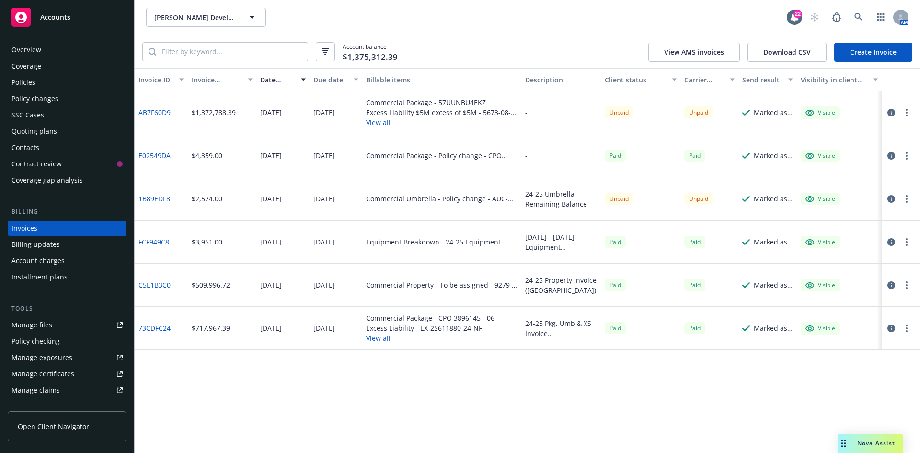
click at [54, 228] on div "Invoices" at bounding box center [66, 227] width 111 height 15
click at [905, 109] on icon "button" at bounding box center [906, 113] width 2 height 8
click at [822, 227] on link "Download invoice PDF" at bounding box center [850, 227] width 122 height 19
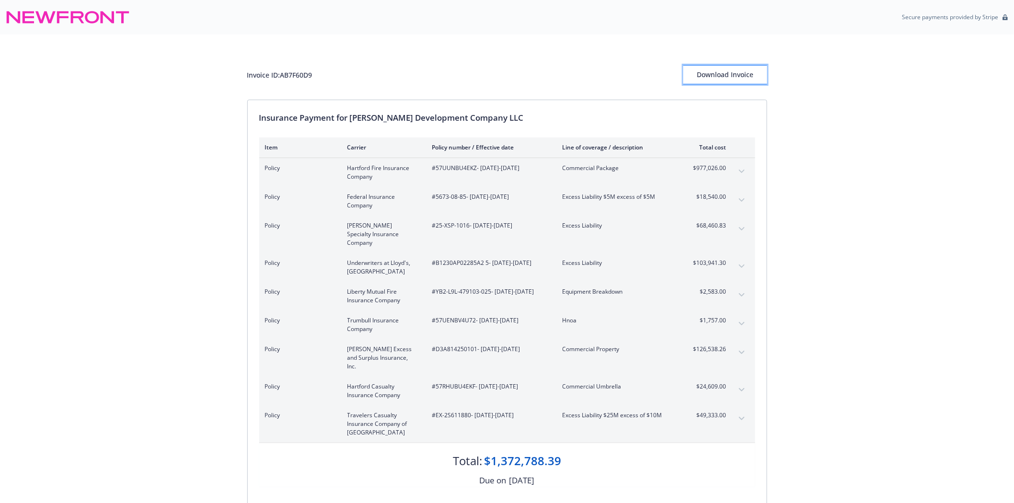
click at [724, 70] on div "Download Invoice" at bounding box center [725, 75] width 84 height 18
